Goal: Navigation & Orientation: Find specific page/section

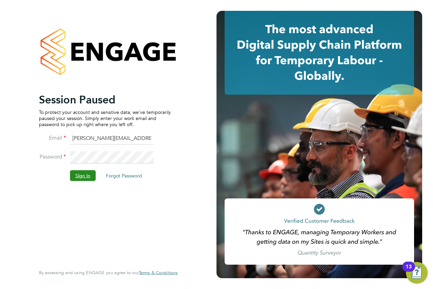
click at [81, 173] on button "Sign In" at bounding box center [83, 175] width 26 height 11
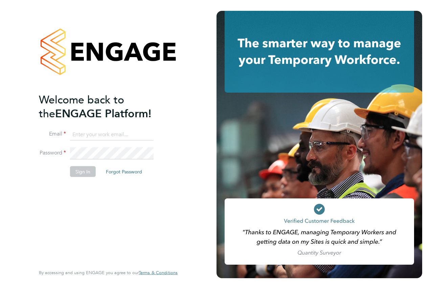
type input "[PERSON_NAME][EMAIL_ADDRESS][DOMAIN_NAME]"
click at [80, 169] on button "Sign In" at bounding box center [83, 171] width 26 height 11
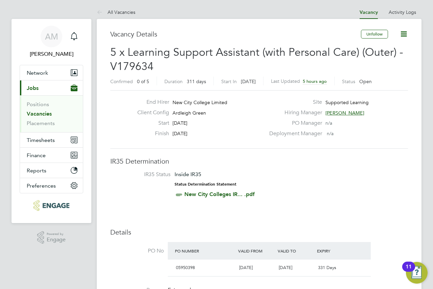
drag, startPoint x: 256, startPoint y: 96, endPoint x: 236, endPoint y: 33, distance: 66.0
click at [236, 33] on h3 "Vacancy Details" at bounding box center [235, 34] width 251 height 9
click at [42, 123] on link "Placements" at bounding box center [41, 123] width 28 height 6
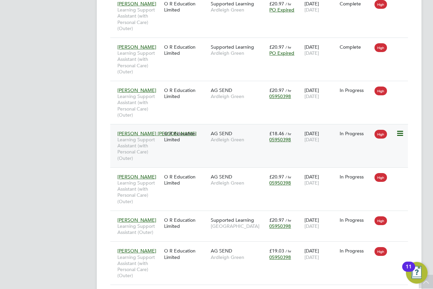
click at [184, 142] on div "O R Education Limited" at bounding box center [185, 136] width 47 height 19
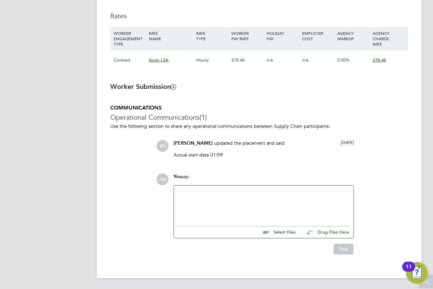
click at [217, 187] on div at bounding box center [264, 204] width 180 height 37
click at [218, 204] on div at bounding box center [263, 204] width 171 height 29
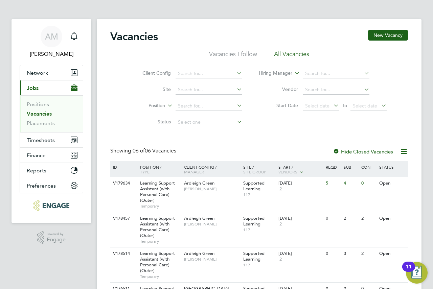
drag, startPoint x: 190, startPoint y: 41, endPoint x: 396, endPoint y: 47, distance: 206.3
click at [190, 41] on div "Vacancies New Vacancy" at bounding box center [259, 40] width 298 height 20
